Goal: Task Accomplishment & Management: Manage account settings

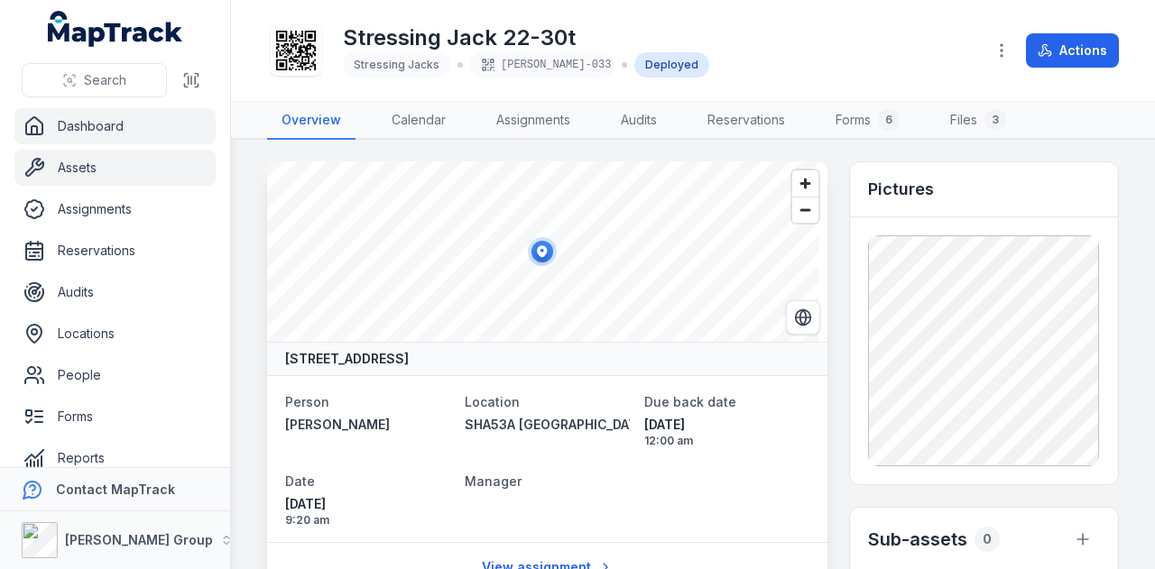
click at [88, 127] on link "Dashboard" at bounding box center [114, 126] width 201 height 36
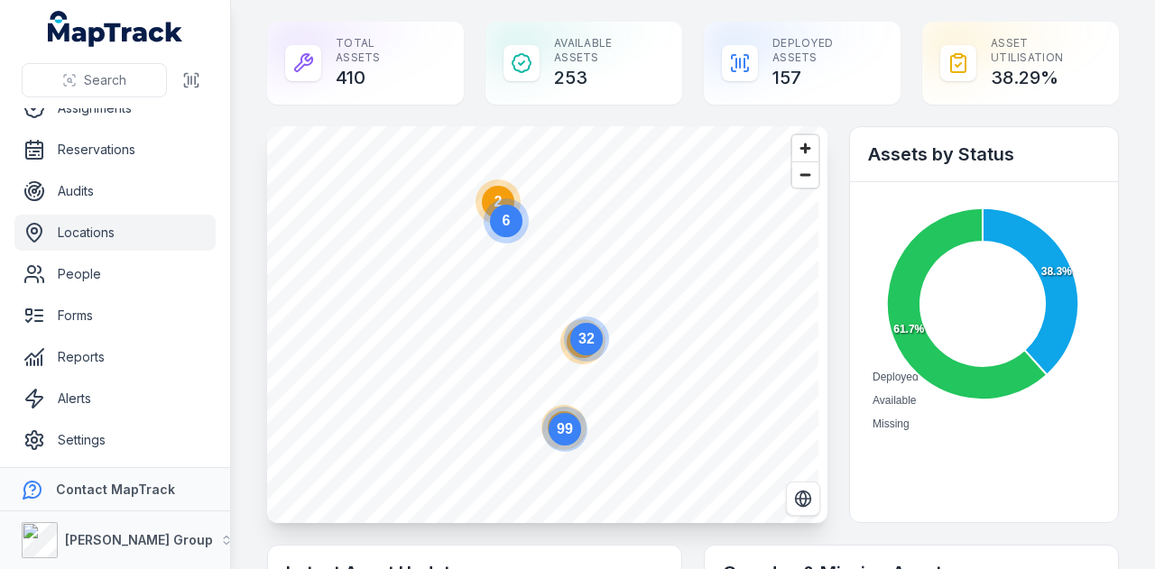
scroll to position [102, 0]
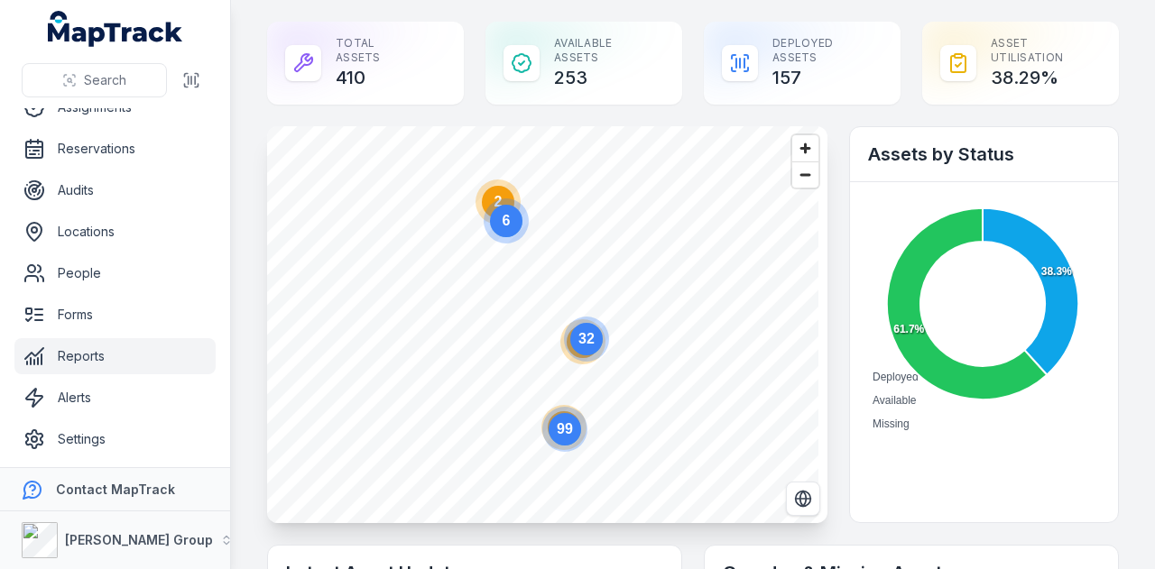
click at [157, 358] on link "Reports" at bounding box center [114, 356] width 201 height 36
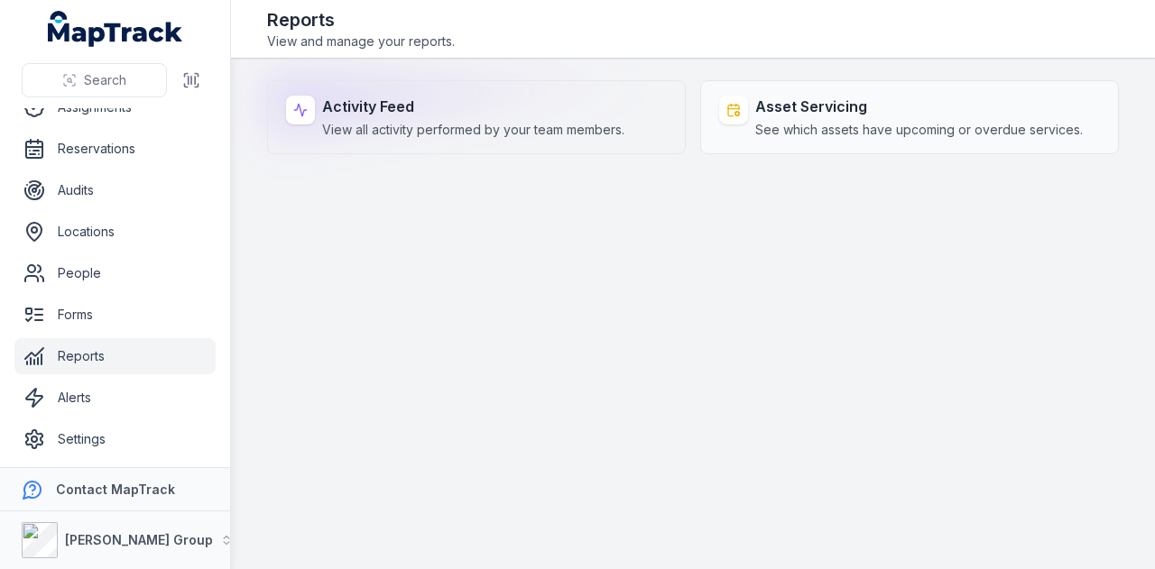
click at [351, 151] on div "Activity Feed View all activity performed by your team members." at bounding box center [476, 117] width 419 height 74
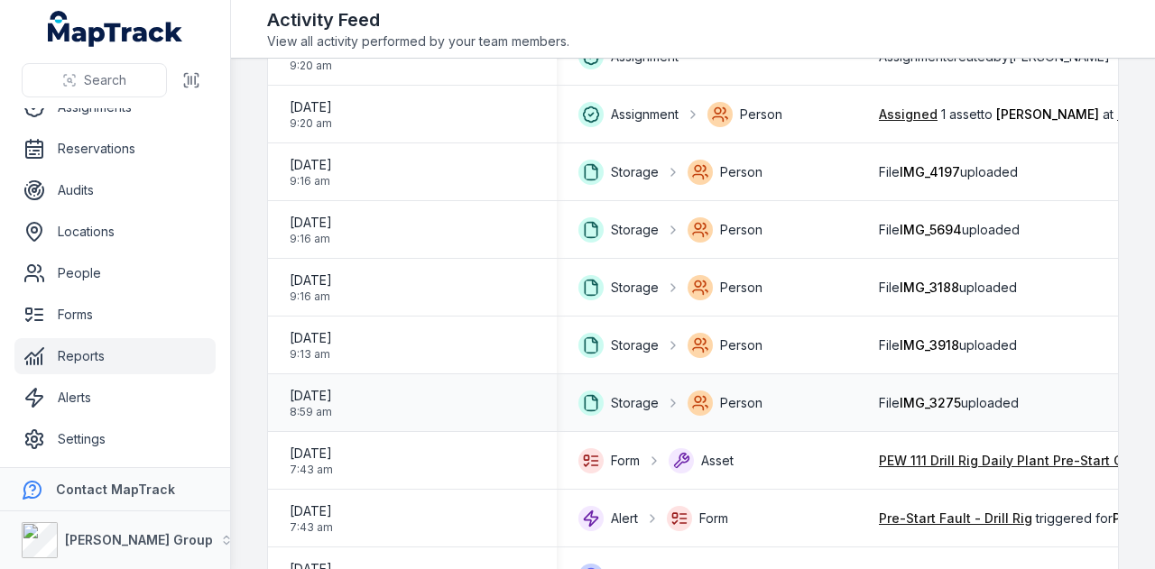
scroll to position [0, 1]
click at [128, 273] on link "People" at bounding box center [114, 273] width 201 height 36
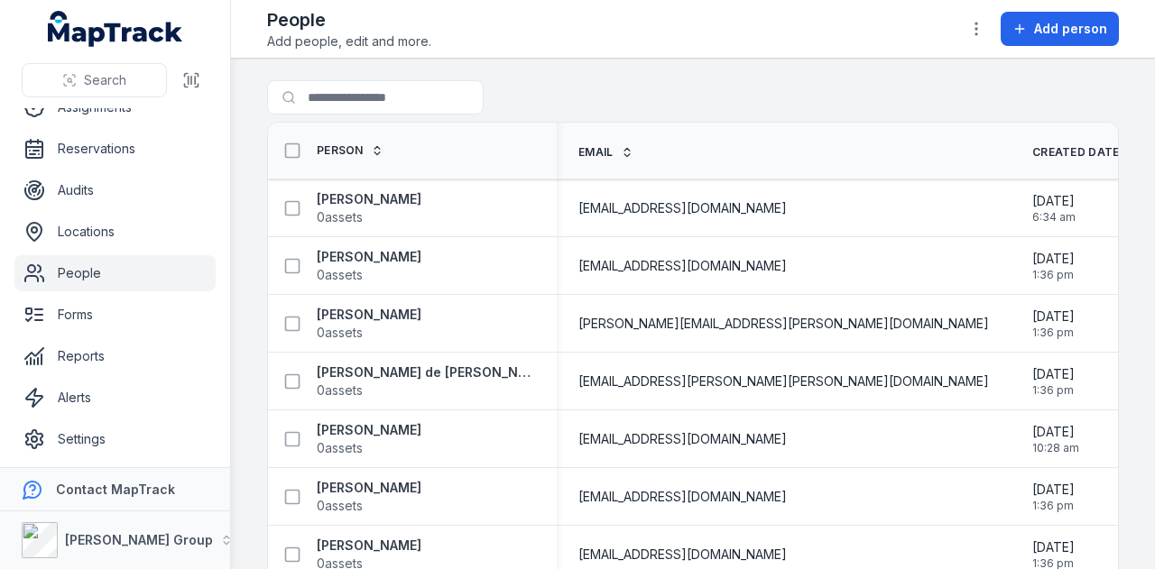
click at [443, 72] on main "Search for people Person Email Created Date Updated Date Aaron-Josiah Matic 0 a…" at bounding box center [693, 314] width 924 height 511
click at [440, 106] on input "Search for people" at bounding box center [411, 97] width 289 height 34
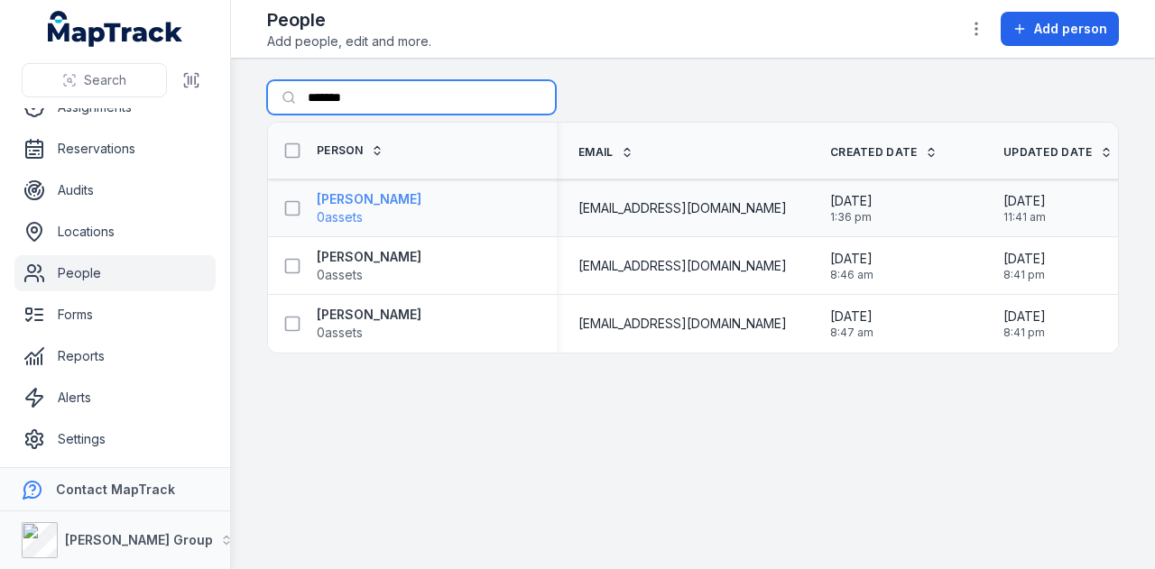
type input "*******"
click at [382, 190] on strong "[PERSON_NAME]" at bounding box center [369, 199] width 105 height 18
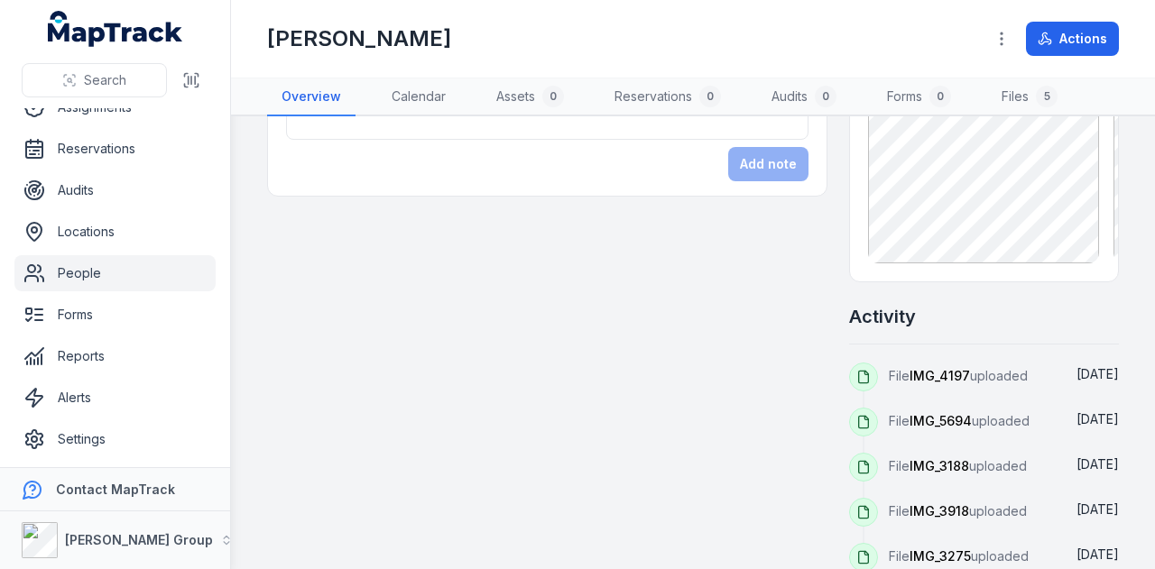
scroll to position [251, 0]
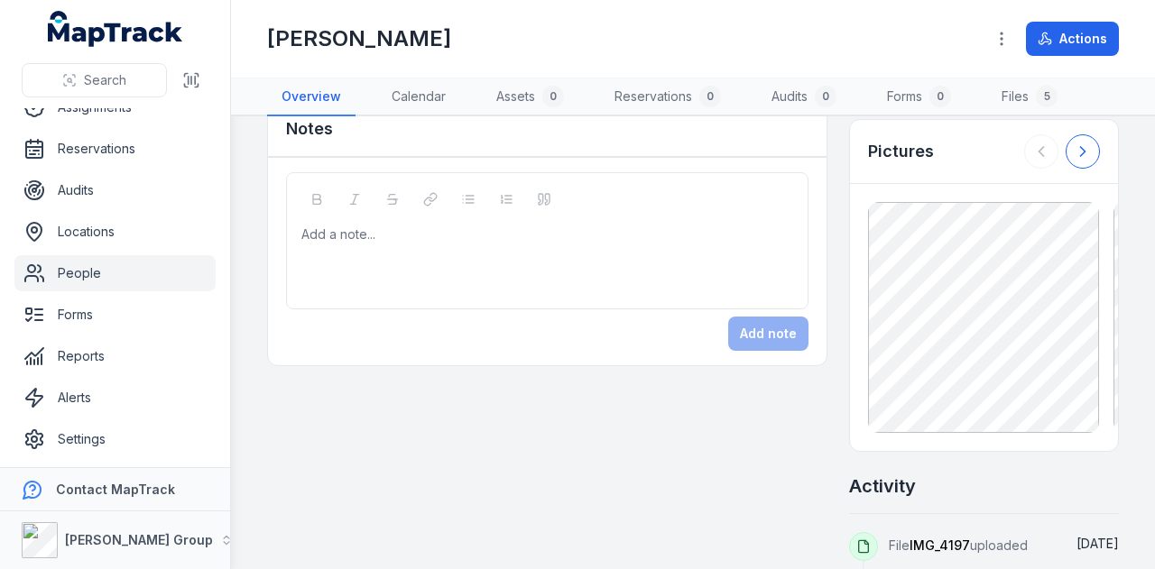
click at [1074, 143] on icon at bounding box center [1083, 152] width 18 height 18
click at [1074, 154] on icon at bounding box center [1083, 152] width 18 height 18
click at [1069, 154] on div at bounding box center [1062, 151] width 76 height 34
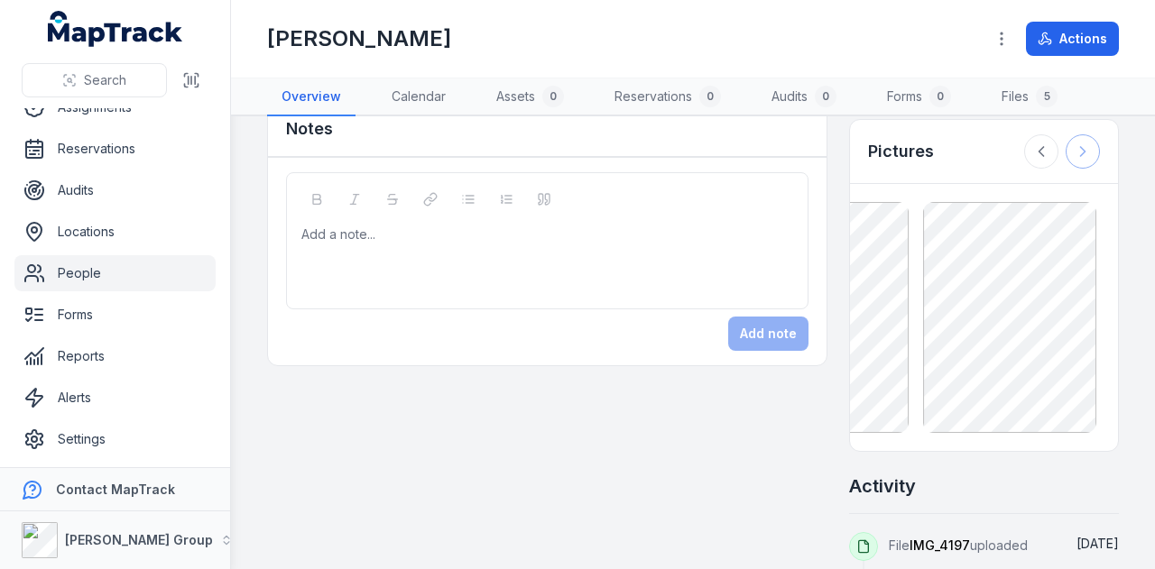
click at [1069, 154] on div at bounding box center [1062, 151] width 76 height 34
click at [1038, 153] on button at bounding box center [1041, 151] width 34 height 34
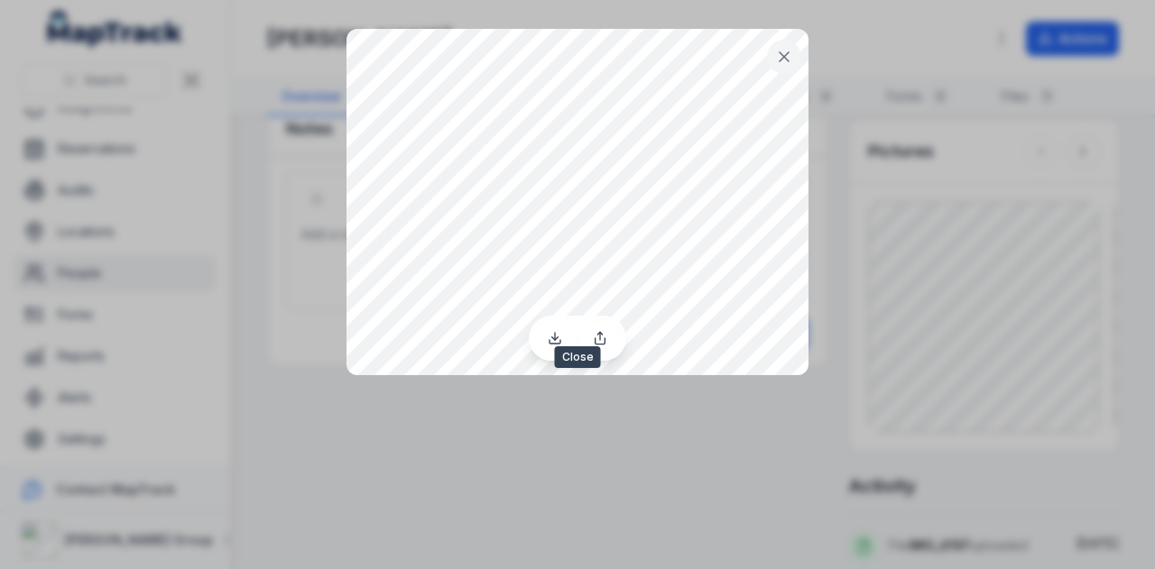
click at [776, 58] on icon at bounding box center [784, 57] width 18 height 18
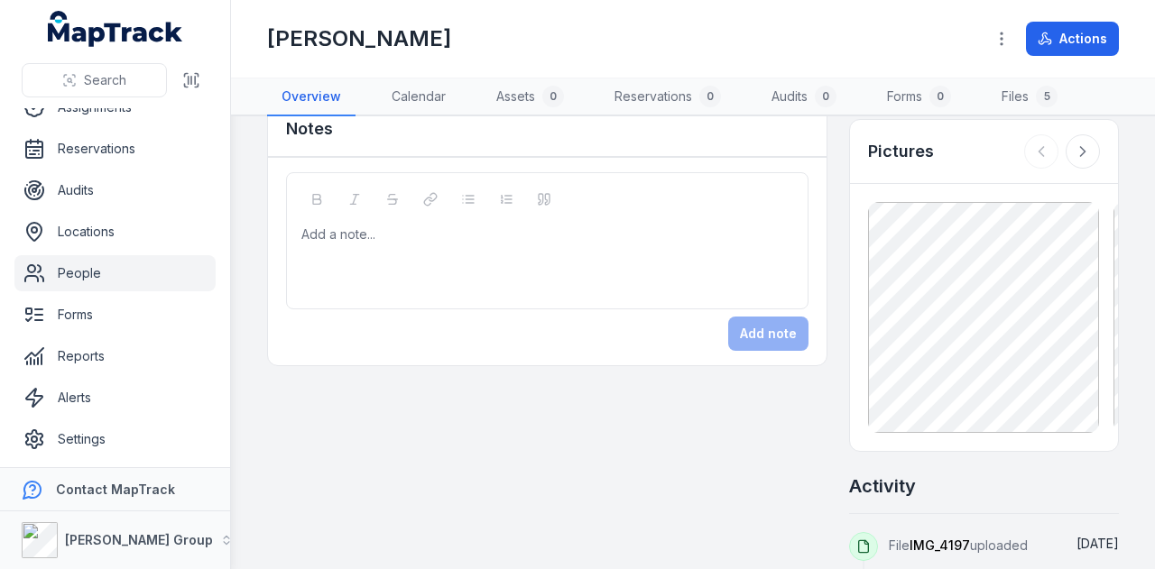
scroll to position [0, 0]
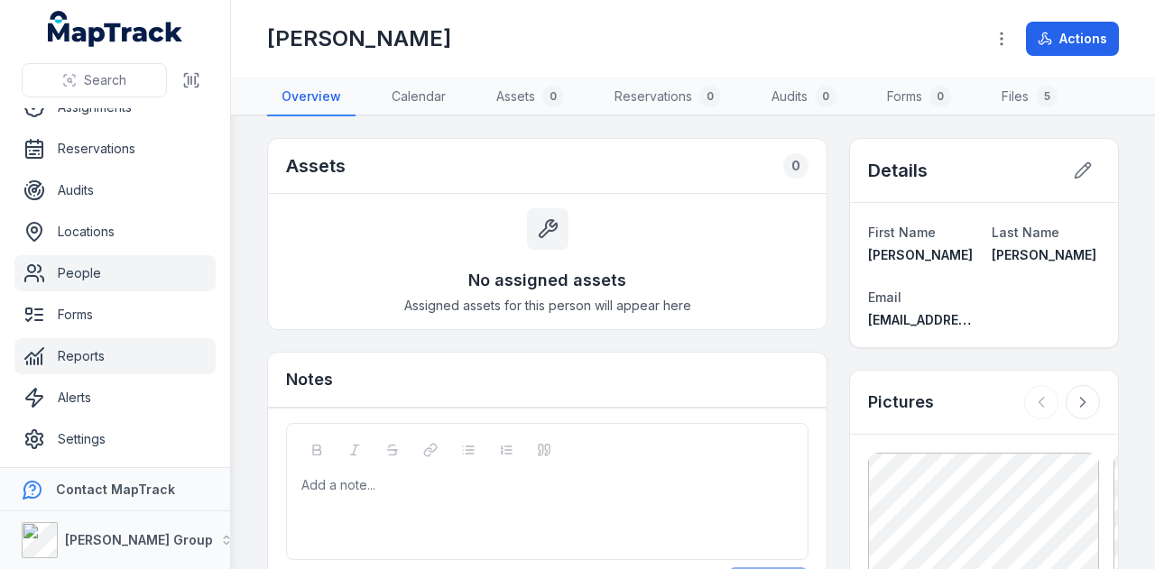
click at [114, 366] on link "Reports" at bounding box center [114, 356] width 201 height 36
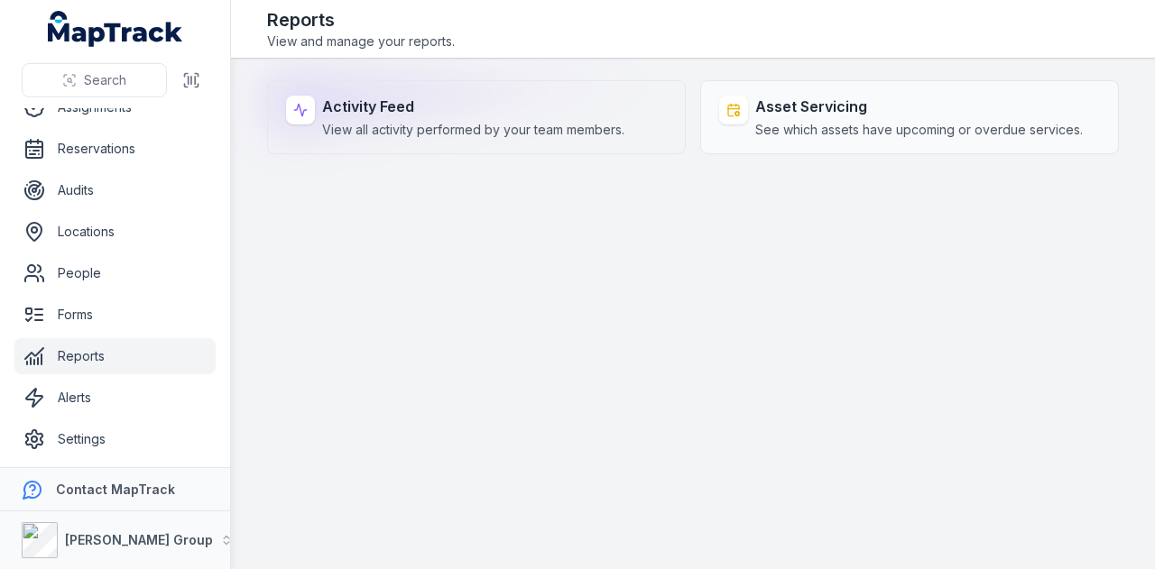
click at [451, 116] on strong "Activity Feed" at bounding box center [473, 107] width 302 height 22
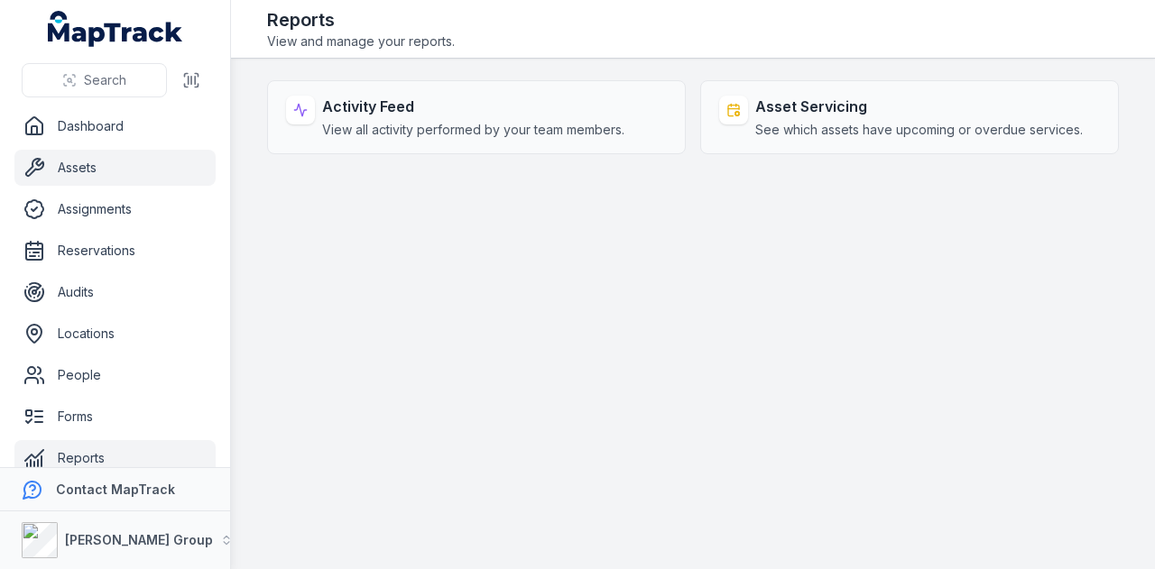
click at [173, 170] on link "Assets" at bounding box center [114, 168] width 201 height 36
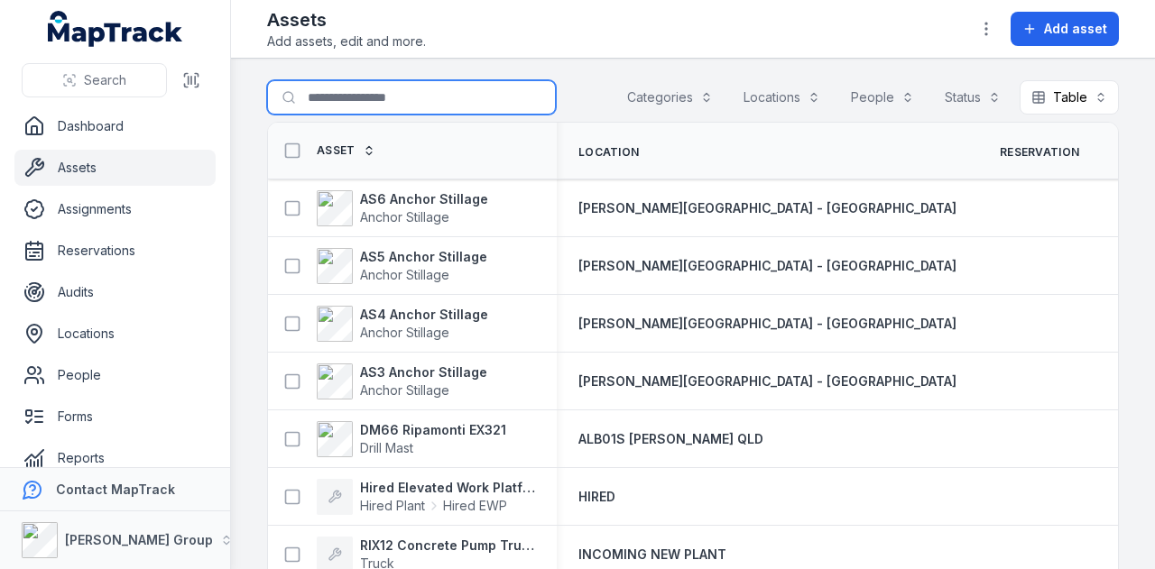
click at [356, 89] on input "Search for assets" at bounding box center [411, 97] width 289 height 34
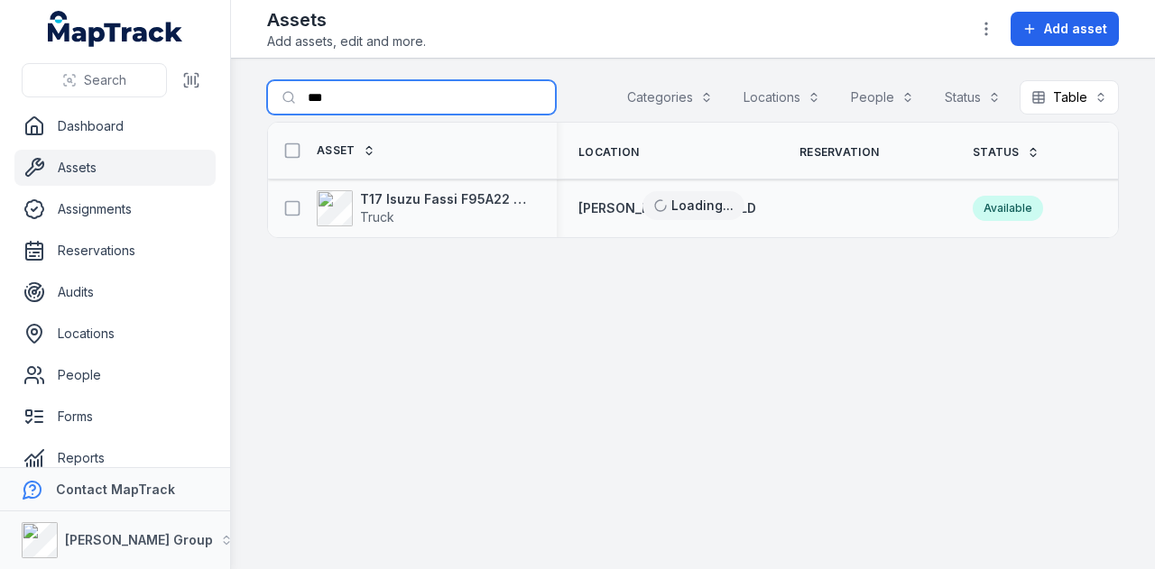
type input "***"
click at [419, 187] on div "T17 Isuzu Fassi F95A22 with Hiab Truck" at bounding box center [412, 208] width 289 height 51
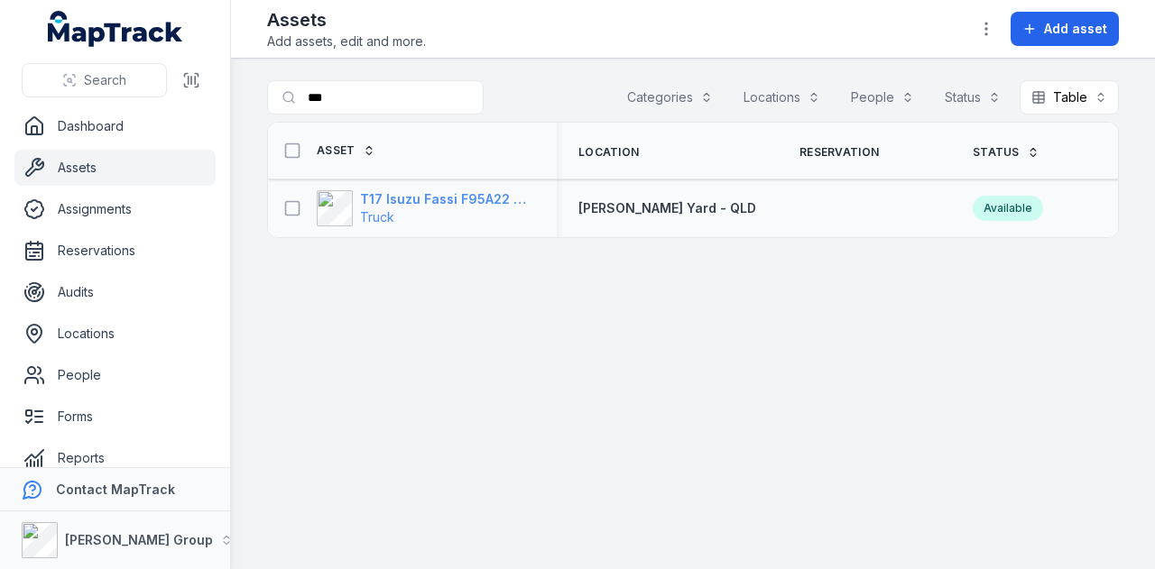
click at [423, 199] on strong "T17 Isuzu Fassi F95A22 with Hiab" at bounding box center [447, 199] width 175 height 18
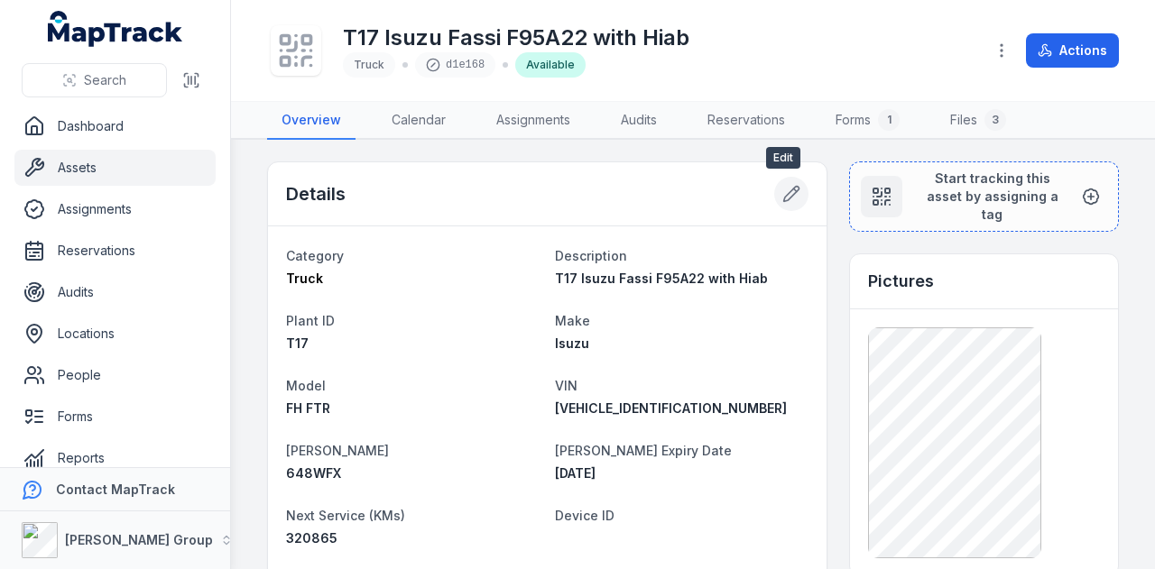
click at [787, 196] on icon at bounding box center [791, 194] width 18 height 18
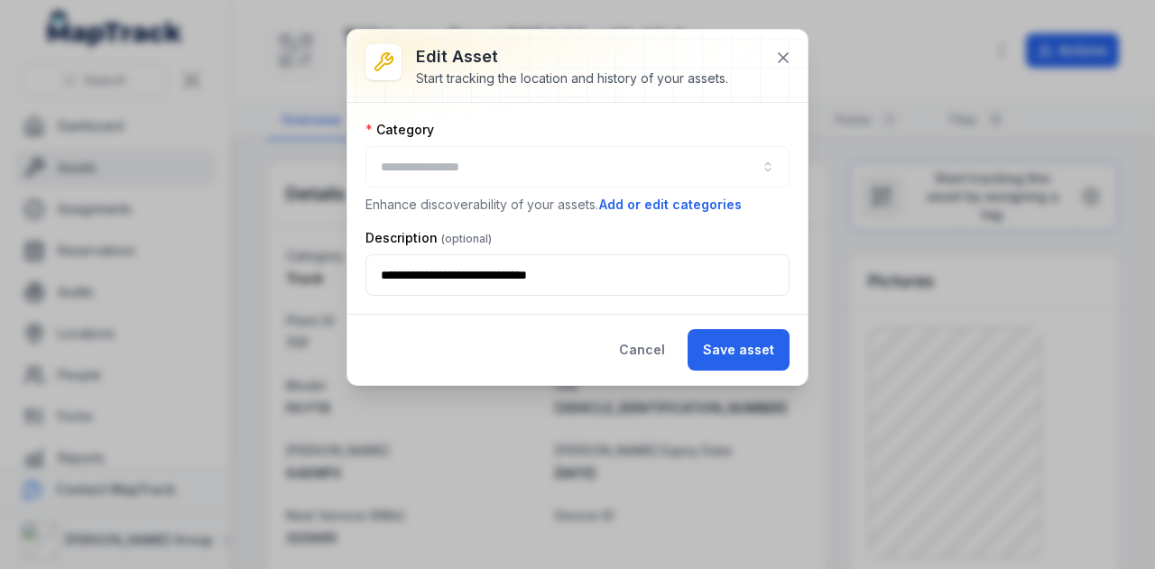
type input "*****"
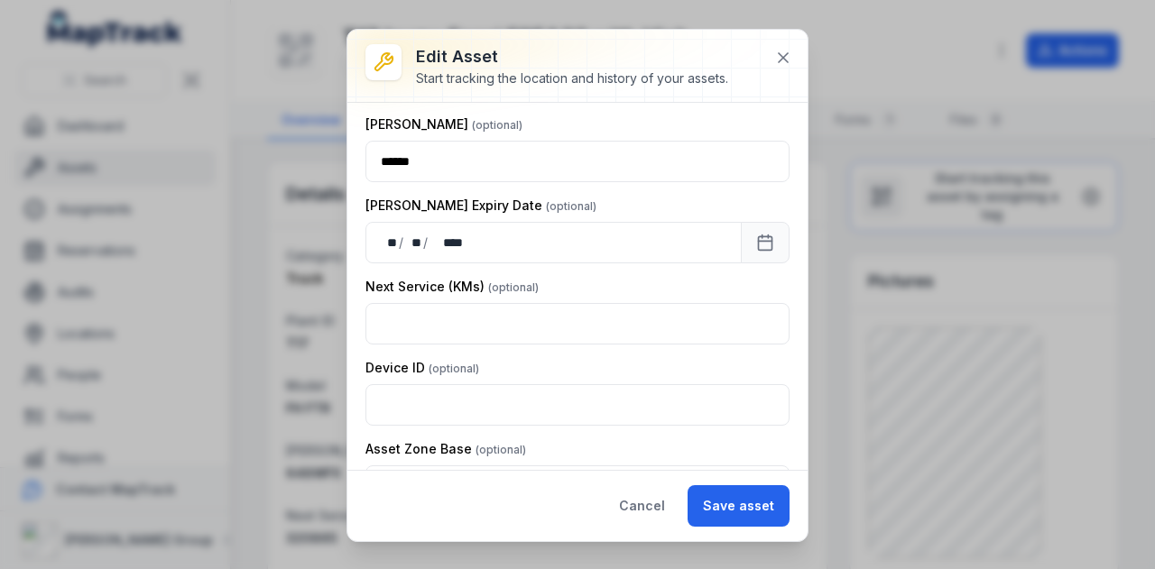
scroll to position [566, 0]
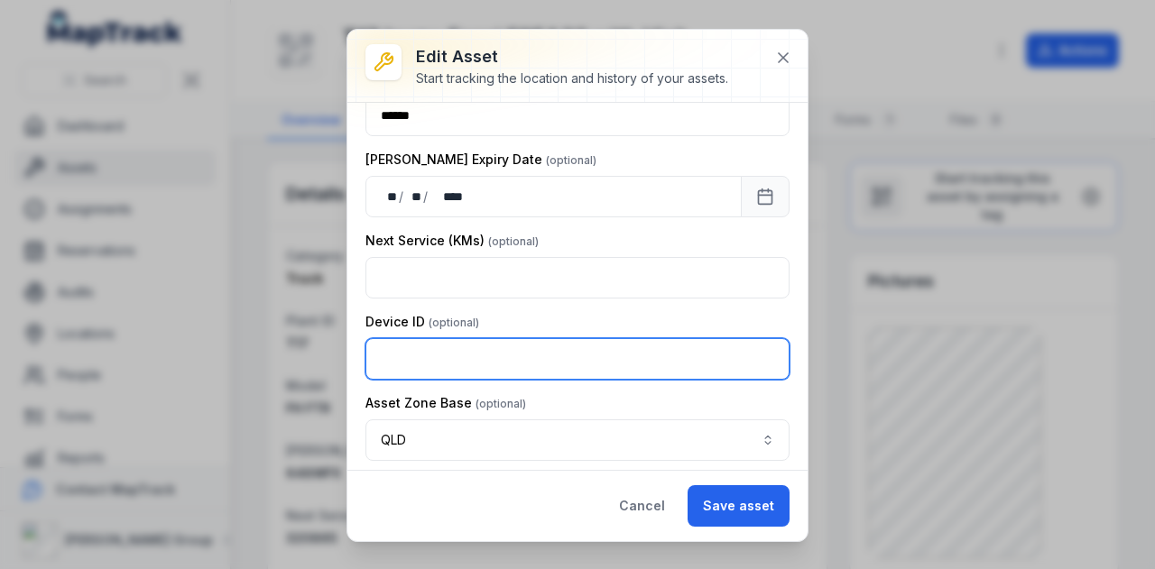
click at [505, 342] on input "text" at bounding box center [578, 359] width 424 height 42
paste input "******"
type input "******"
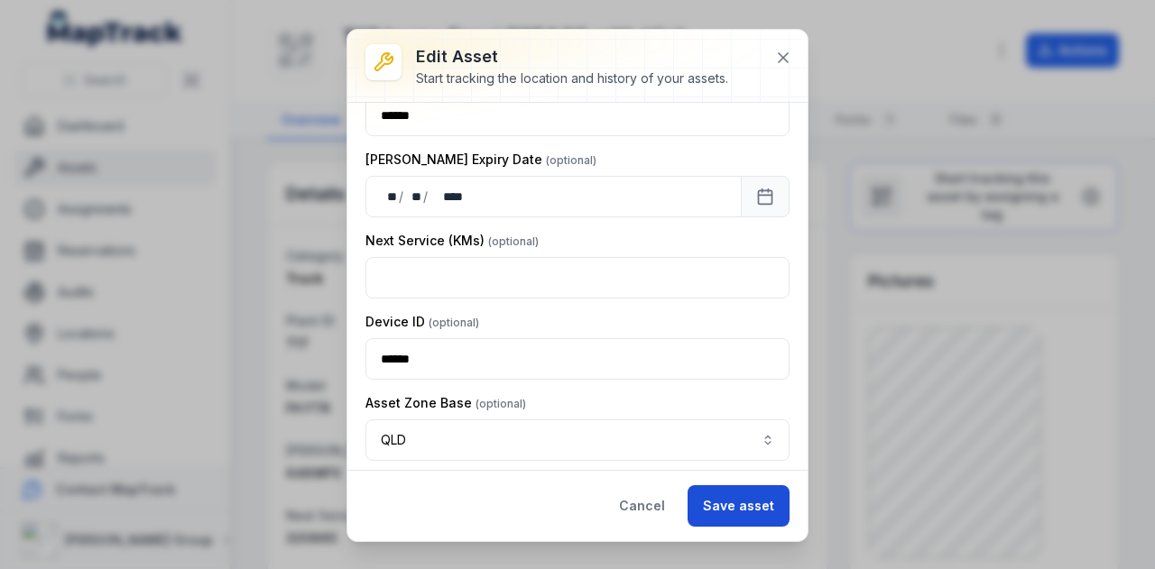
click at [748, 497] on button "Save asset" at bounding box center [739, 507] width 102 height 42
